Goal: Task Accomplishment & Management: Complete application form

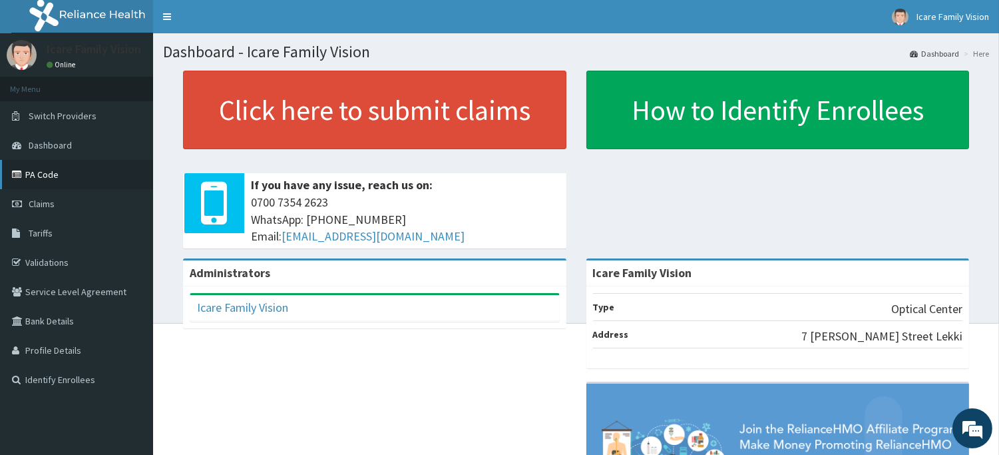
click at [82, 168] on link "PA Code" at bounding box center [76, 174] width 153 height 29
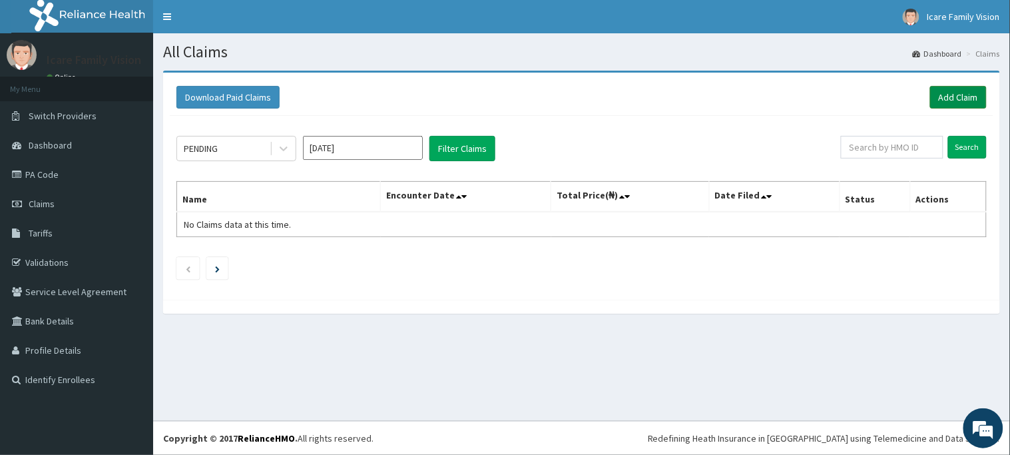
click at [955, 101] on link "Add Claim" at bounding box center [958, 97] width 57 height 23
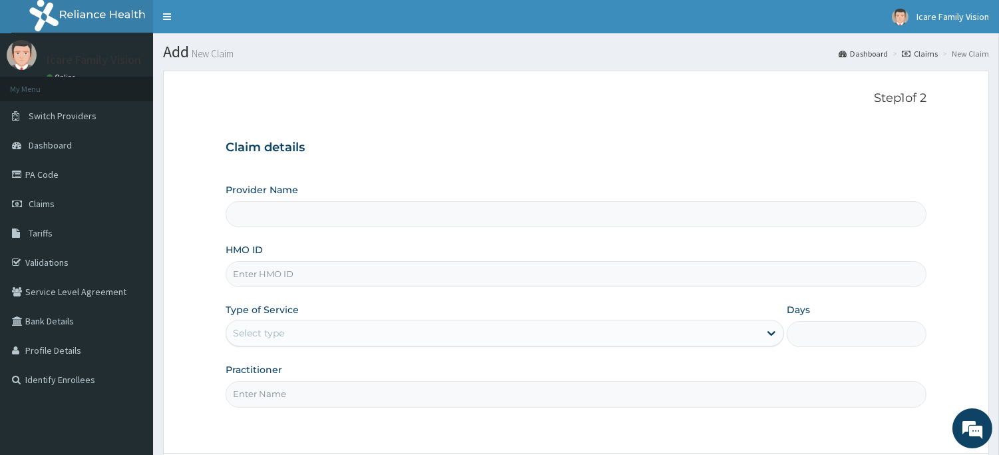
type input "Icare Family Vision"
click at [633, 278] on input "HMO ID" at bounding box center [576, 274] width 701 height 26
type input "TPH/10072/A"
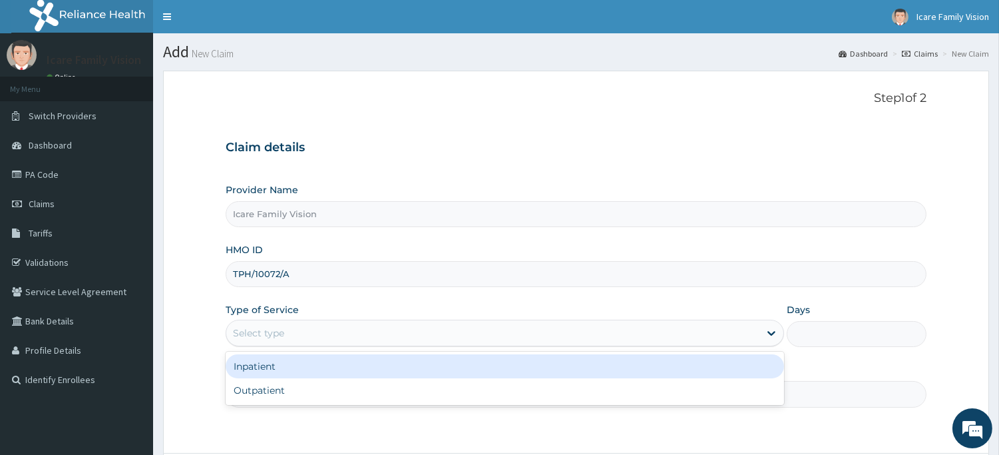
click at [633, 341] on div "Select type" at bounding box center [492, 332] width 533 height 21
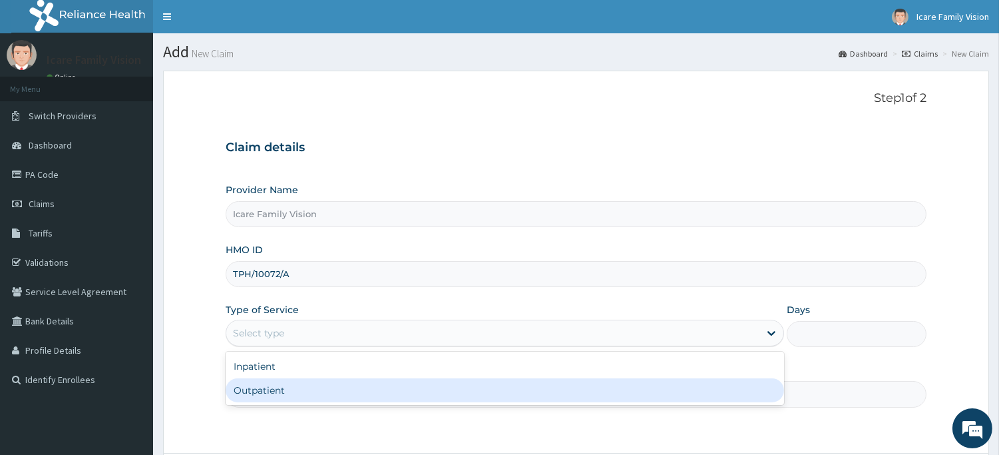
click at [617, 382] on div "Outpatient" at bounding box center [505, 390] width 559 height 24
type input "1"
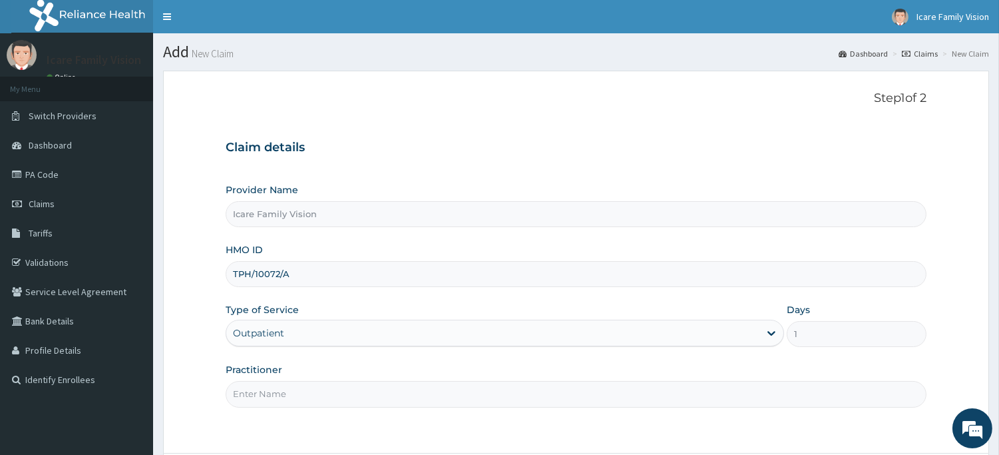
click at [886, 384] on input "Practitioner" at bounding box center [576, 394] width 701 height 26
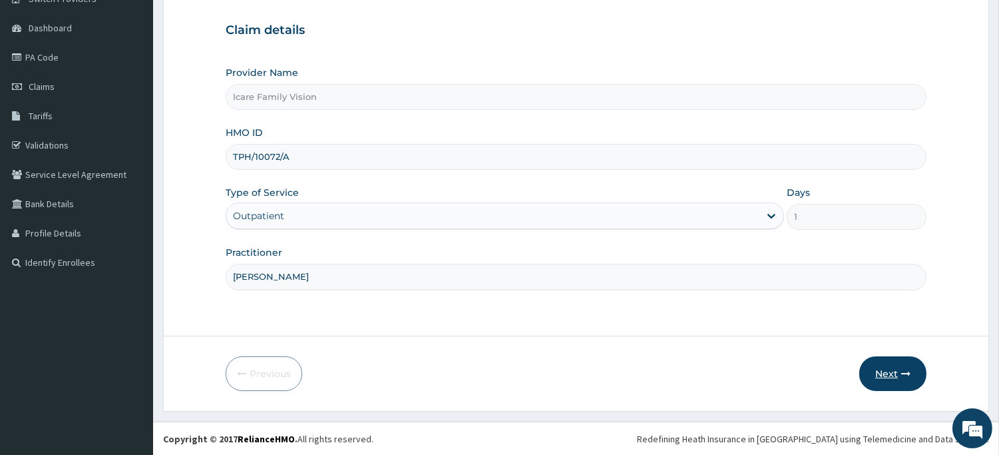
type input "Dr Chioma"
click at [888, 374] on button "Next" at bounding box center [893, 373] width 67 height 35
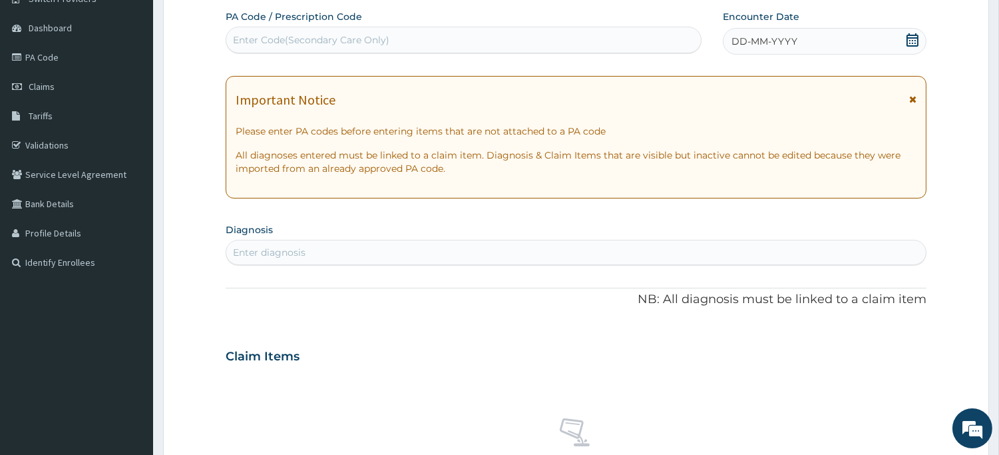
scroll to position [0, 0]
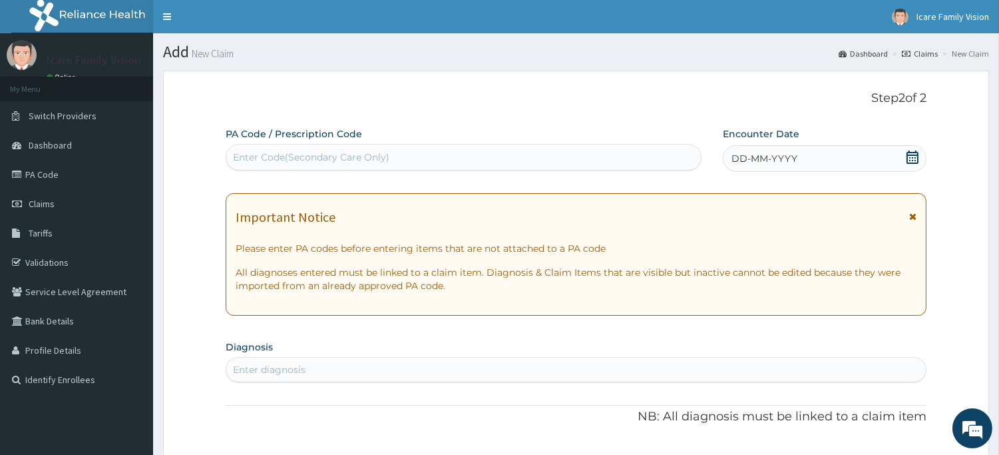
click at [507, 164] on div "Enter Code(Secondary Care Only)" at bounding box center [463, 156] width 475 height 21
paste input "PA/0F907A"
type input "PA/0F907A"
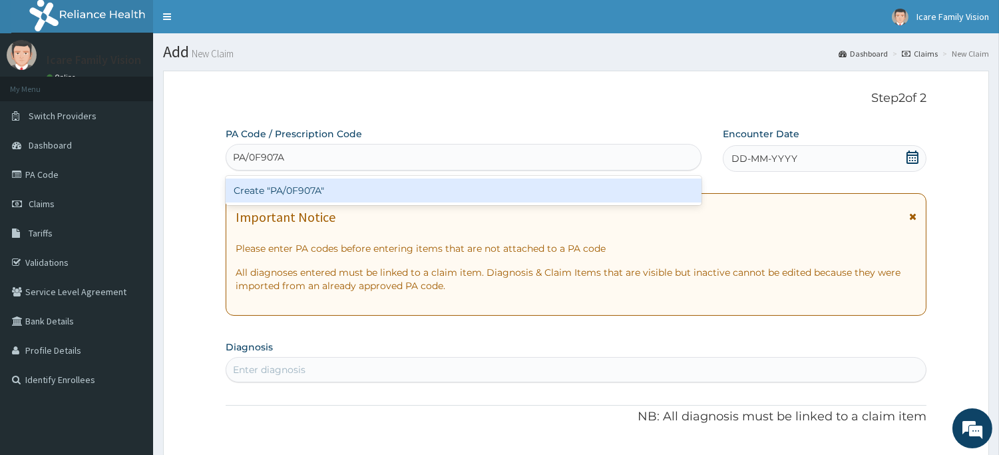
click at [482, 188] on div "Create "PA/0F907A"" at bounding box center [464, 190] width 476 height 24
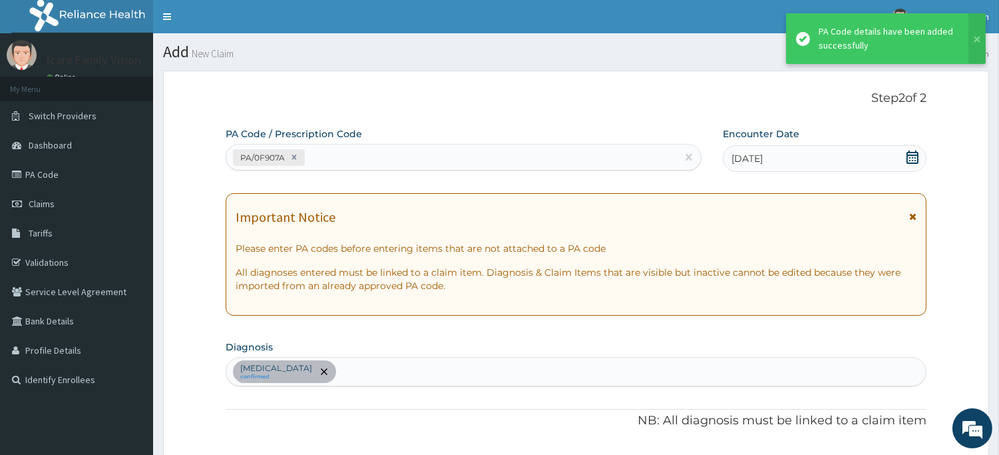
scroll to position [511, 0]
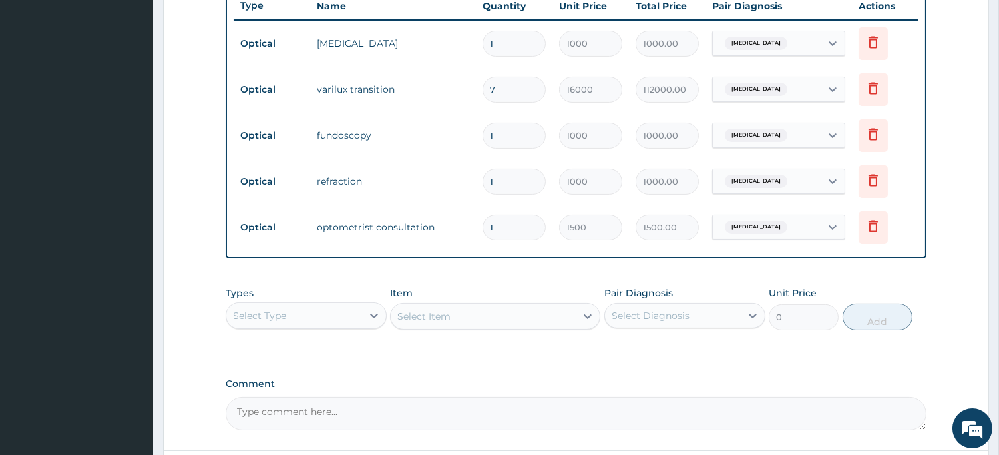
click at [513, 90] on input "7" at bounding box center [514, 90] width 63 height 26
type input "0.00"
type input "1"
type input "16000.00"
type input "1"
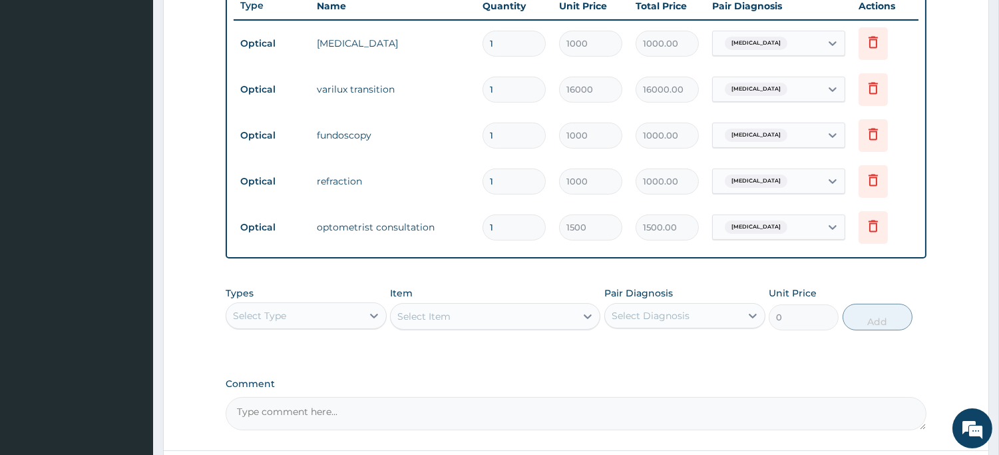
click at [913, 147] on td "Delete" at bounding box center [885, 136] width 67 height 46
click at [724, 340] on div "Types Select Type Item Select Item Pair Diagnosis Select Diagnosis Unit Price 0…" at bounding box center [576, 318] width 701 height 77
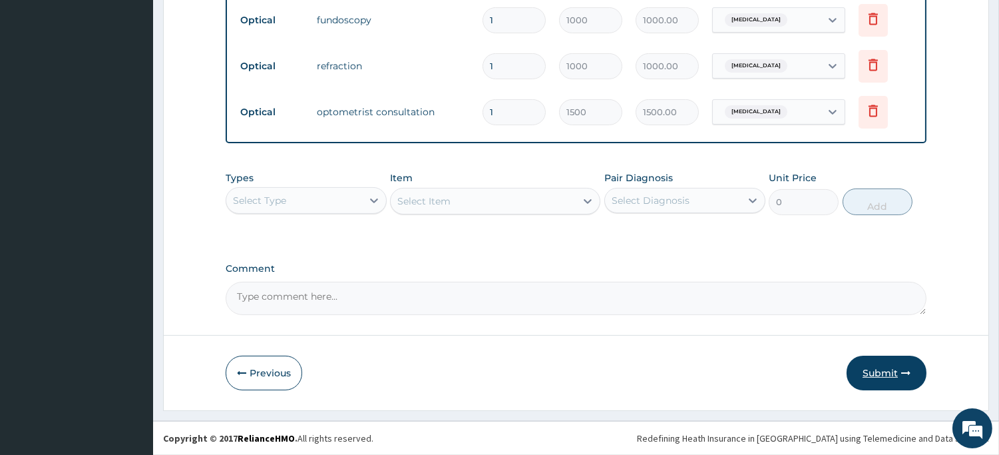
click at [884, 363] on button "Submit" at bounding box center [887, 373] width 80 height 35
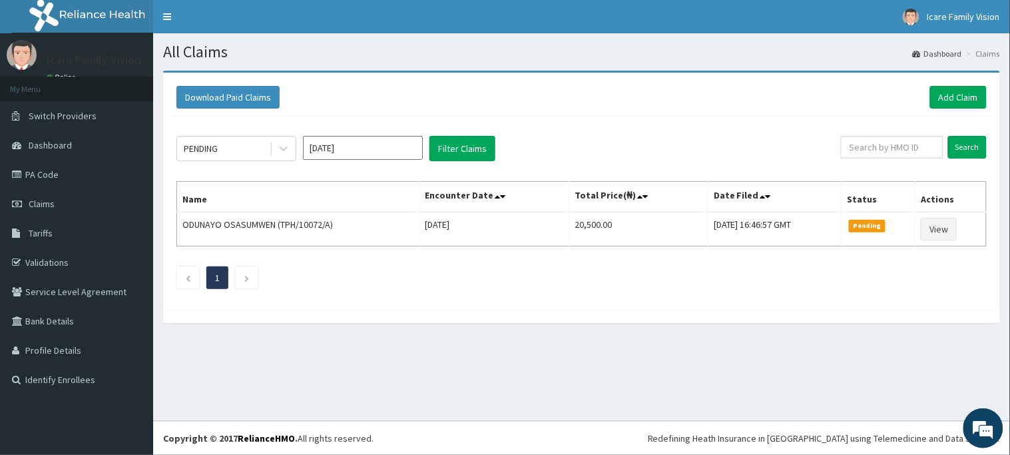
click at [884, 363] on div "All Claims Dashboard Claims Download Paid Claims Add Claim × Note you can only …" at bounding box center [581, 227] width 857 height 388
